Goal: Information Seeking & Learning: Learn about a topic

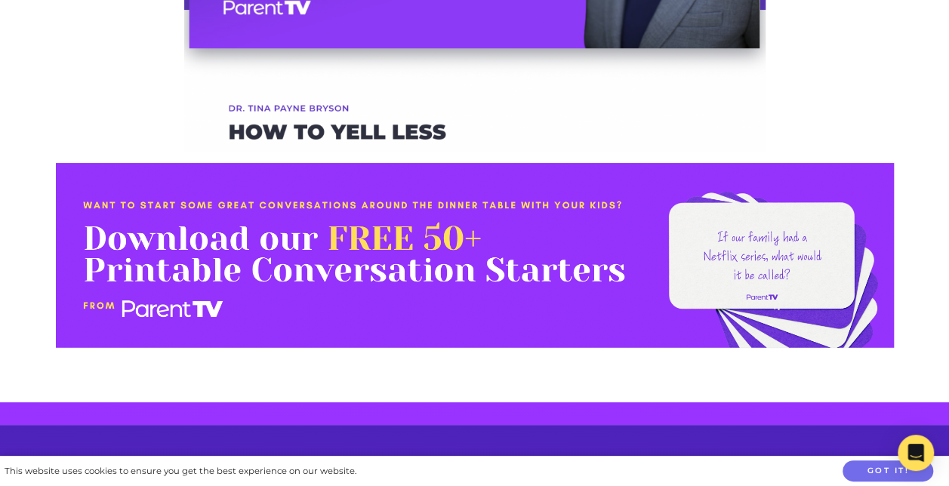
scroll to position [3319, 0]
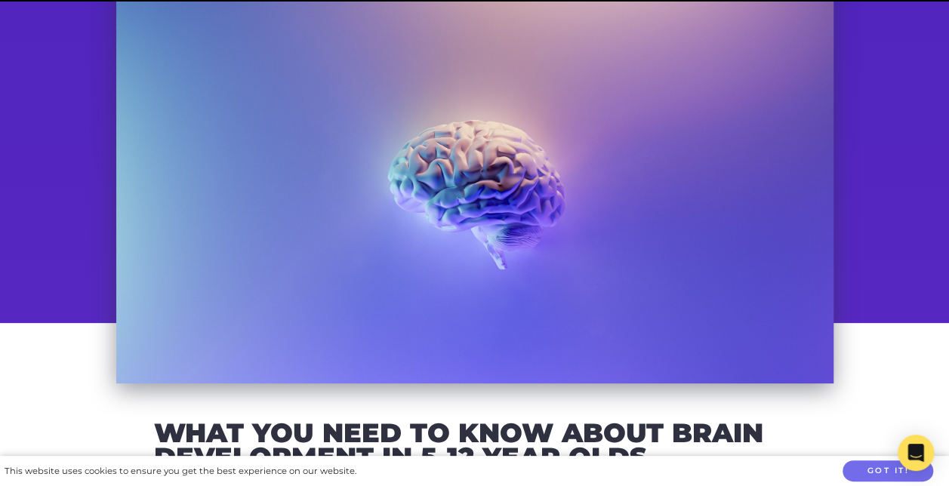
scroll to position [207, 0]
